Goal: Transaction & Acquisition: Purchase product/service

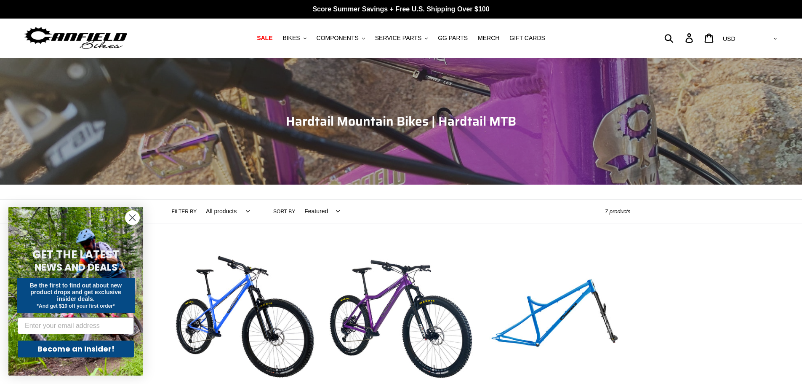
click at [136, 213] on circle "Close dialog" at bounding box center [132, 218] width 14 height 14
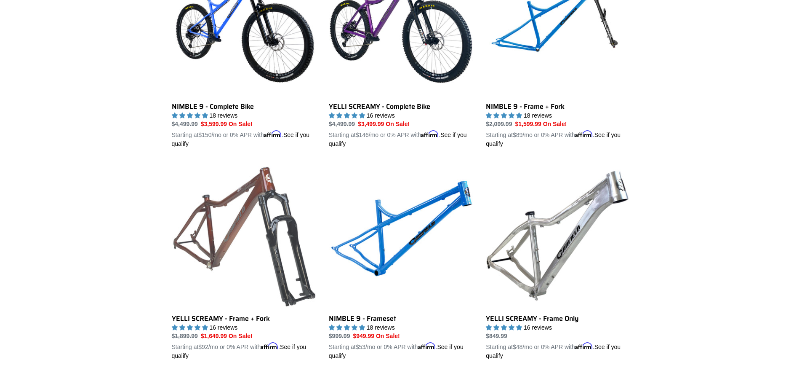
scroll to position [42, 0]
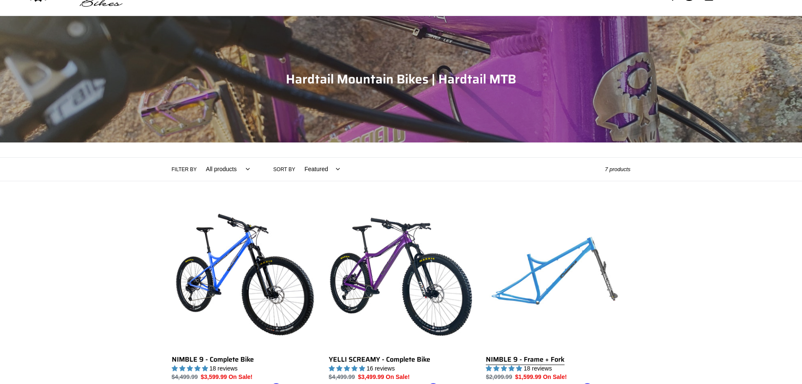
click at [551, 268] on link "NIMBLE 9 - Frame + Fork" at bounding box center [558, 302] width 144 height 197
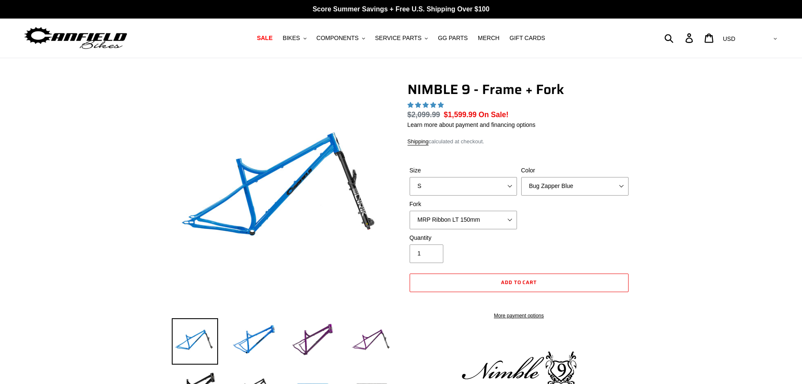
select select "highest-rating"
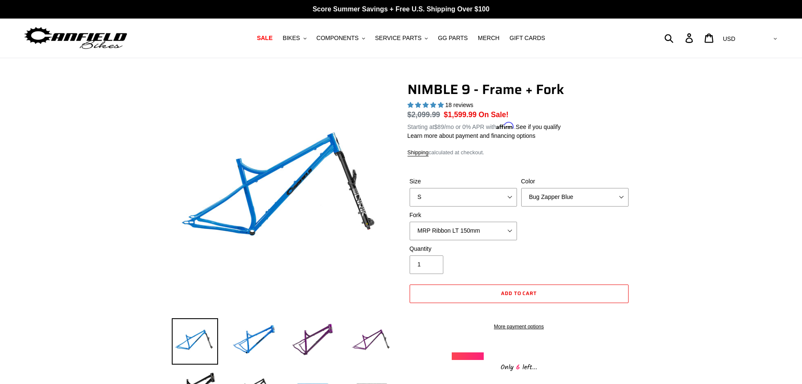
drag, startPoint x: 256, startPoint y: 334, endPoint x: 281, endPoint y: 339, distance: 25.3
click at [256, 334] on img at bounding box center [254, 341] width 46 height 46
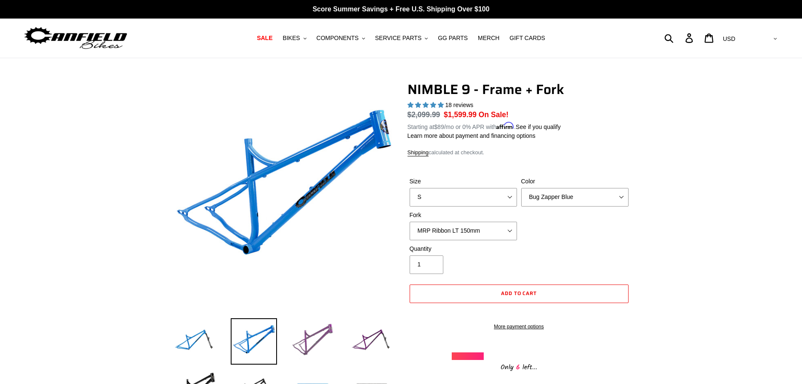
click at [309, 340] on img at bounding box center [313, 341] width 46 height 46
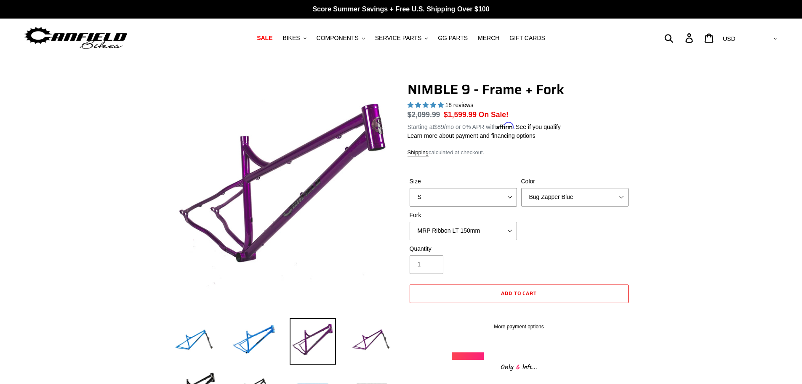
click at [511, 192] on select "S M L XL" at bounding box center [463, 197] width 107 height 19
click at [575, 194] on select "Bug Zapper Blue Purple Haze - Sold Out Galaxy Black" at bounding box center [574, 197] width 107 height 19
click at [574, 194] on select "Bug Zapper Blue Purple Haze - Sold Out Galaxy Black" at bounding box center [574, 197] width 107 height 19
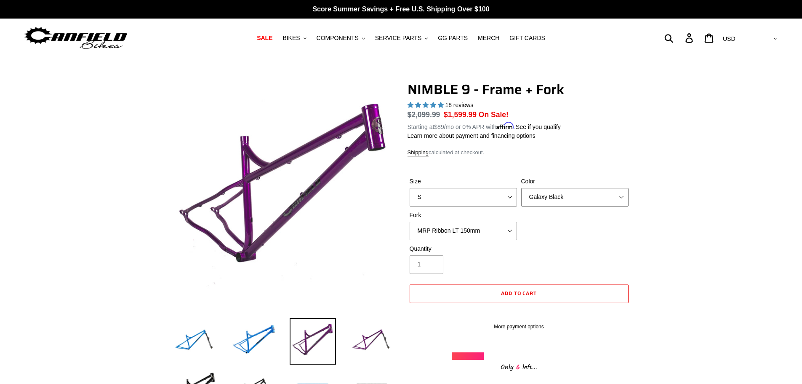
click at [521, 188] on select "Bug Zapper Blue Purple Haze - Sold Out Galaxy Black" at bounding box center [574, 197] width 107 height 19
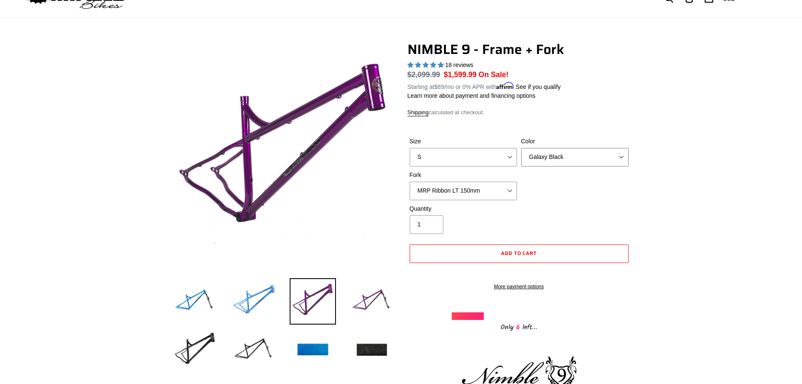
scroll to position [42, 0]
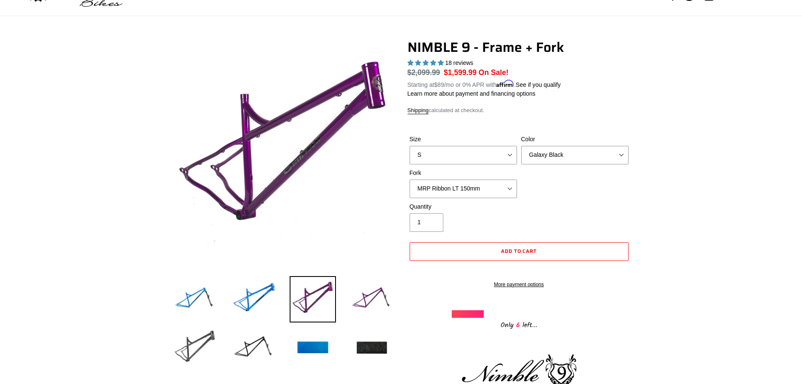
click at [191, 345] on img at bounding box center [195, 348] width 46 height 46
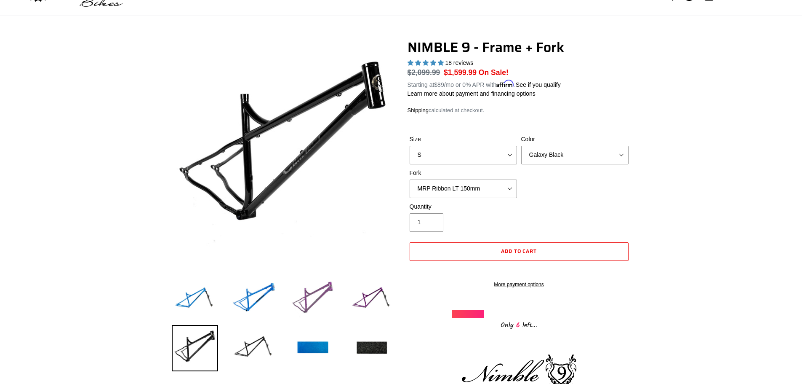
click at [310, 290] on img at bounding box center [313, 299] width 46 height 46
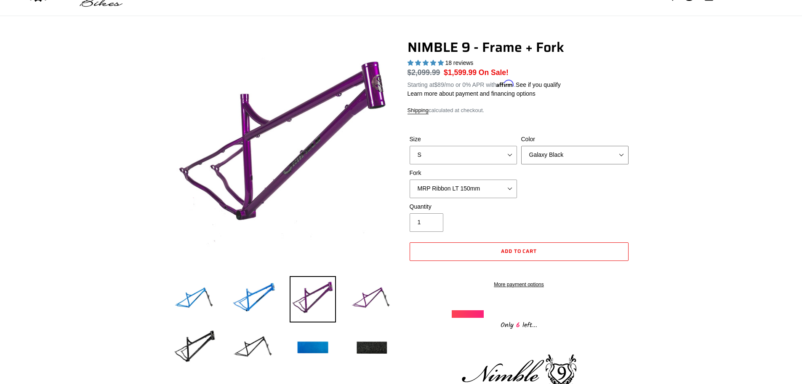
click at [579, 154] on select "Bug Zapper Blue Purple Haze - Sold Out Galaxy Black" at bounding box center [574, 155] width 107 height 19
select select "Purple Haze - Sold Out"
click at [521, 146] on select "Bug Zapper Blue Purple Haze - Sold Out Galaxy Black" at bounding box center [574, 155] width 107 height 19
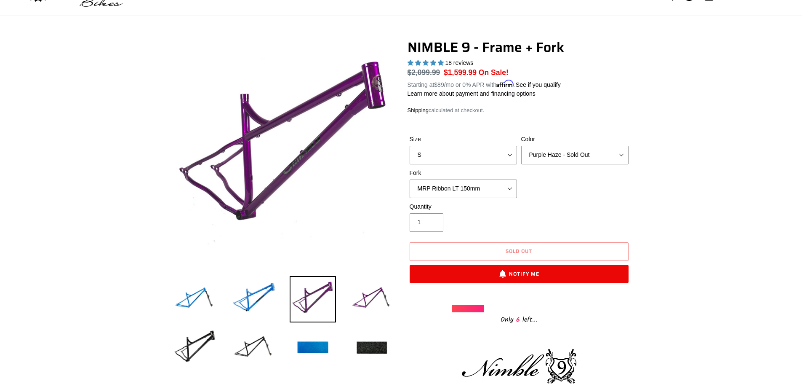
click at [502, 188] on select "MRP Ribbon LT 150mm Fox 36 Factory Grip X 150mm (Special Order) RockShox Lyrik …" at bounding box center [463, 188] width 107 height 19
select select "Fox 36 SL Factory Grip X 140mm"
click at [410, 179] on select "MRP Ribbon LT 150mm Fox 36 Factory Grip X 150mm (Special Order) RockShox Lyrik …" at bounding box center [463, 188] width 107 height 19
click at [587, 155] on select "Bug Zapper Blue Purple Haze - Sold Out Galaxy Black" at bounding box center [574, 155] width 107 height 19
select select "Galaxy Black"
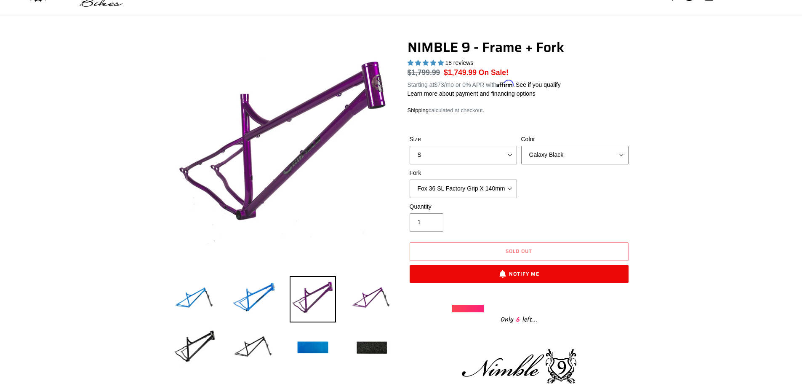
click at [521, 146] on select "Bug Zapper Blue Purple Haze - Sold Out Galaxy Black" at bounding box center [574, 155] width 107 height 19
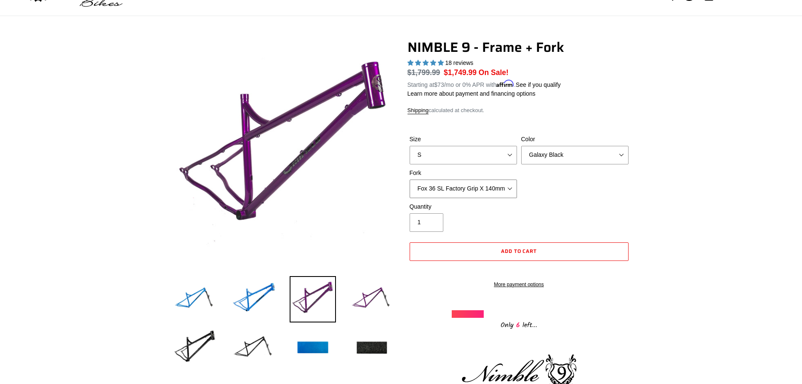
click at [501, 188] on select "MRP Ribbon LT 150mm Fox 36 Factory Grip X 150mm (Special Order) RockShox Lyrik …" at bounding box center [463, 188] width 107 height 19
click at [410, 179] on select "MRP Ribbon LT 150mm Fox 36 Factory Grip X 150mm (Special Order) RockShox Lyrik …" at bounding box center [463, 188] width 107 height 19
click at [498, 189] on select "MRP Ribbon LT 150mm Fox 36 Factory Grip X 150mm (Special Order) RockShox Lyrik …" at bounding box center [463, 188] width 107 height 19
click at [410, 179] on select "MRP Ribbon LT 150mm Fox 36 Factory Grip X 150mm (Special Order) RockShox Lyrik …" at bounding box center [463, 188] width 107 height 19
click at [483, 189] on select "MRP Ribbon LT 150mm Fox 36 Factory Grip X 150mm (Special Order) RockShox Lyrik …" at bounding box center [463, 188] width 107 height 19
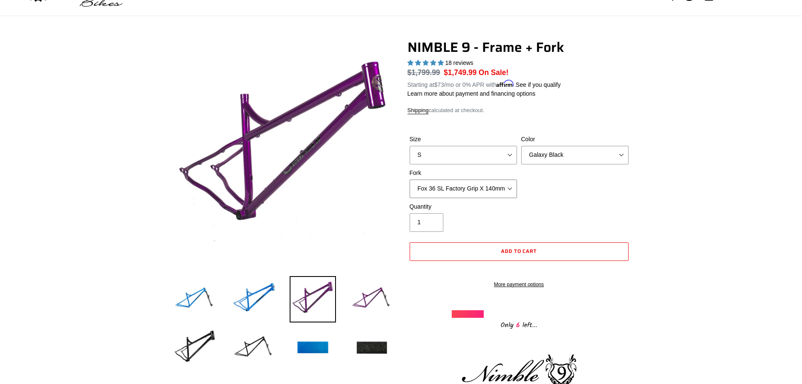
select select "MRP Ribbon LT 150mm"
click at [410, 179] on select "MRP Ribbon LT 150mm Fox 36 Factory Grip X 150mm (Special Order) RockShox Lyrik …" at bounding box center [463, 188] width 107 height 19
click at [258, 356] on img at bounding box center [254, 348] width 46 height 46
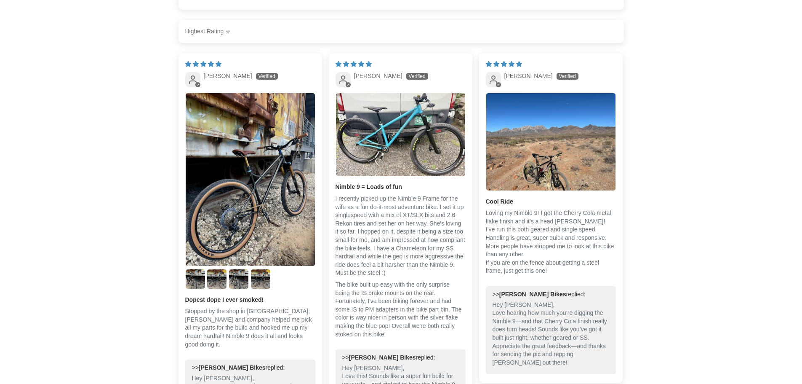
scroll to position [1400, 0]
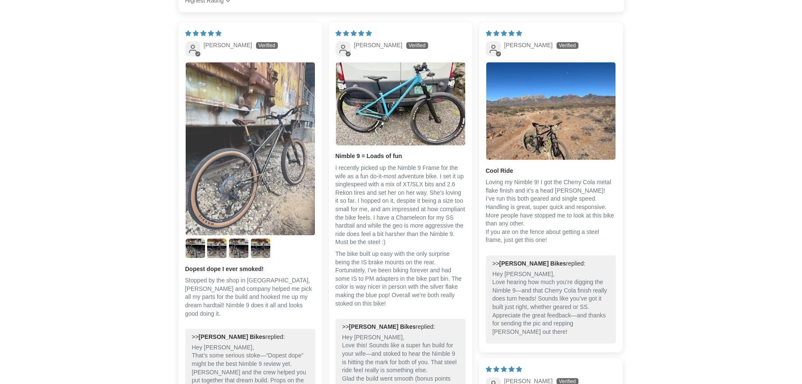
click at [287, 173] on img "Link to user picture 1" at bounding box center [250, 148] width 129 height 173
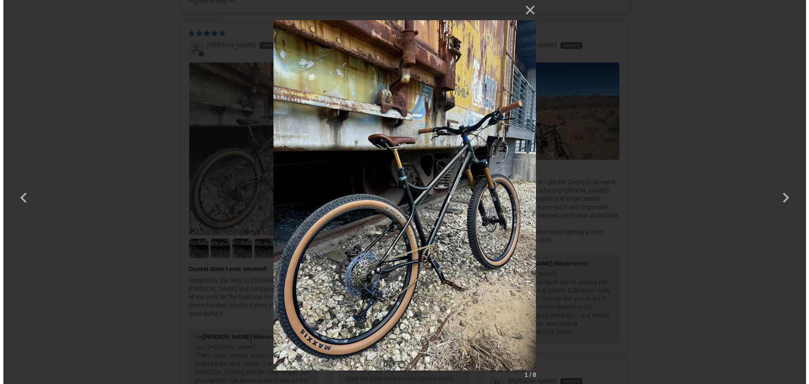
scroll to position [0, 0]
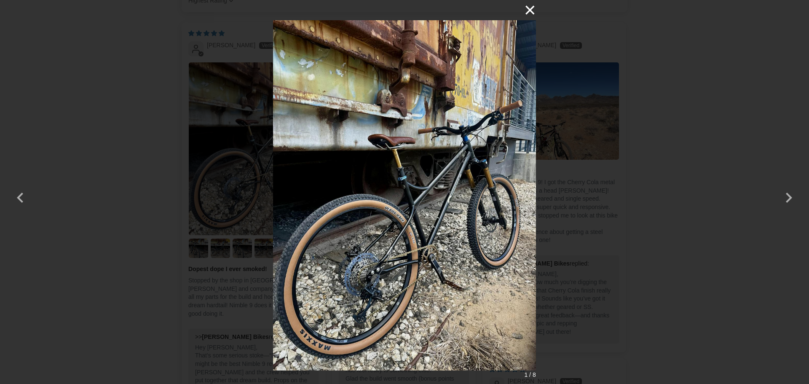
click at [530, 12] on button "×" at bounding box center [525, 10] width 20 height 20
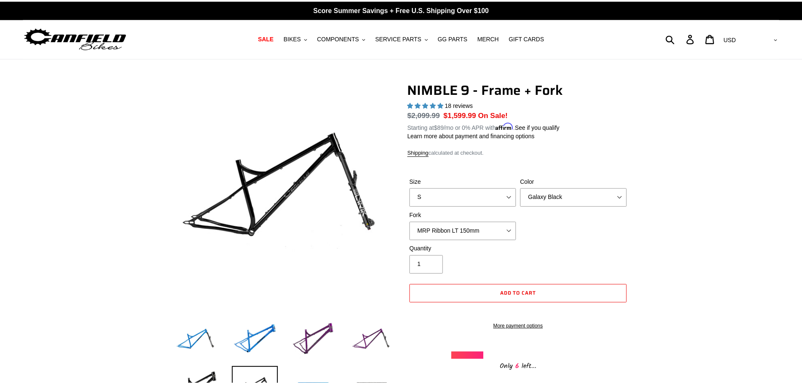
scroll to position [1400, 0]
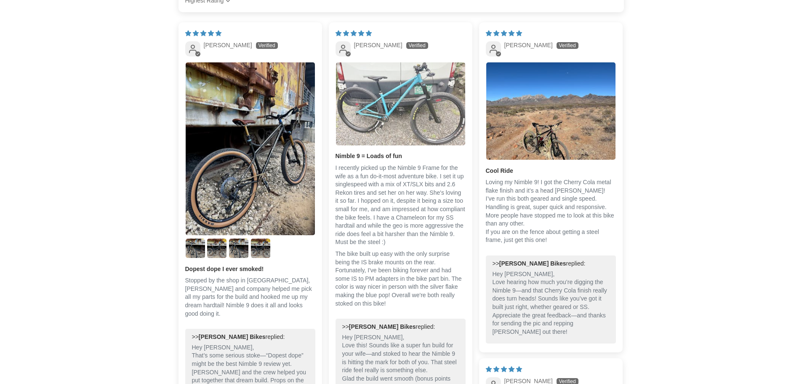
click at [410, 144] on img "Link to user picture 1" at bounding box center [400, 103] width 129 height 83
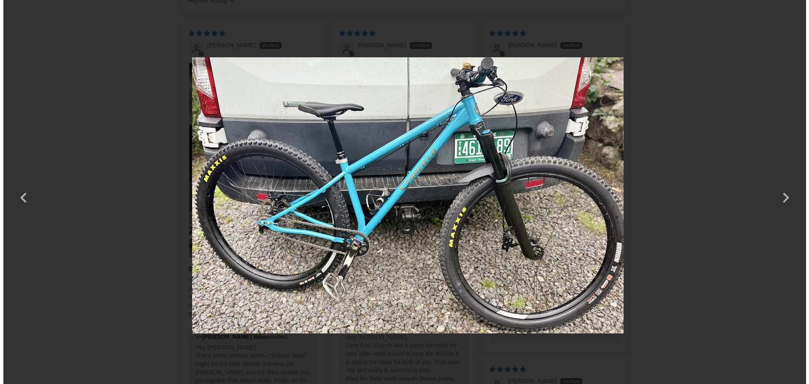
scroll to position [0, 0]
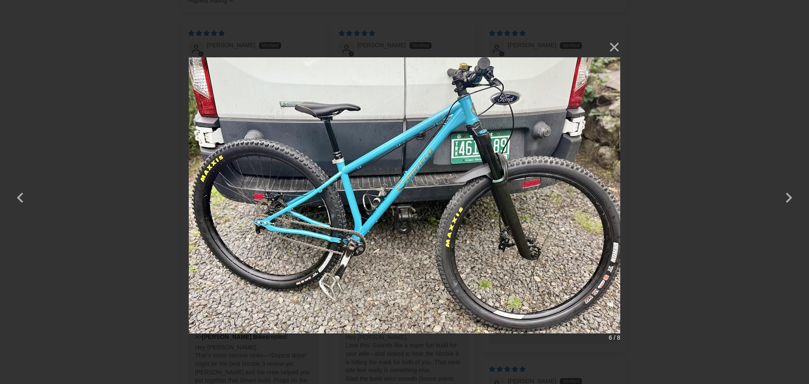
click at [708, 134] on div "× 6 / 8" at bounding box center [404, 192] width 809 height 384
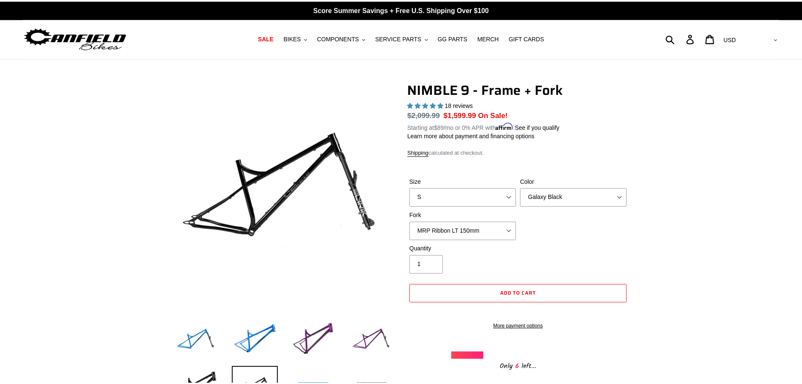
scroll to position [1400, 0]
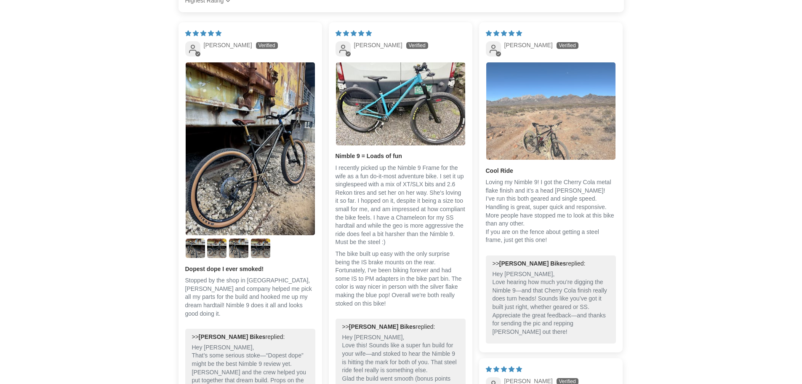
click at [566, 141] on img "Link to user picture 1" at bounding box center [550, 110] width 129 height 97
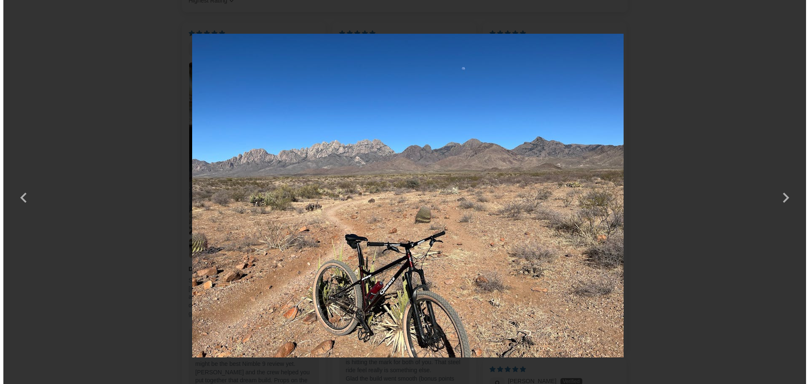
scroll to position [0, 0]
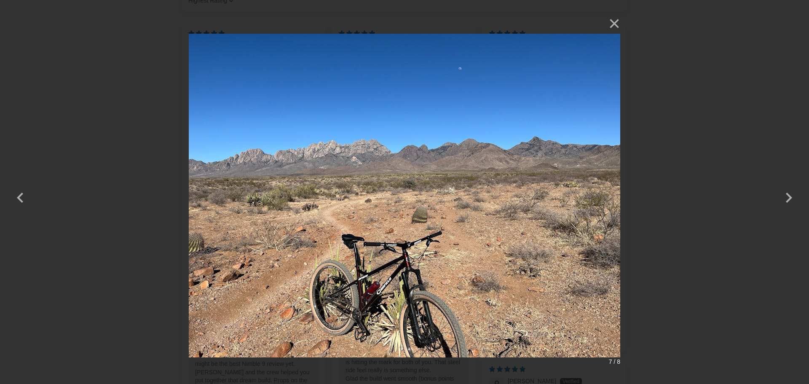
click at [726, 160] on div "× 7 / 8" at bounding box center [404, 192] width 809 height 384
